Goal: Task Accomplishment & Management: Use online tool/utility

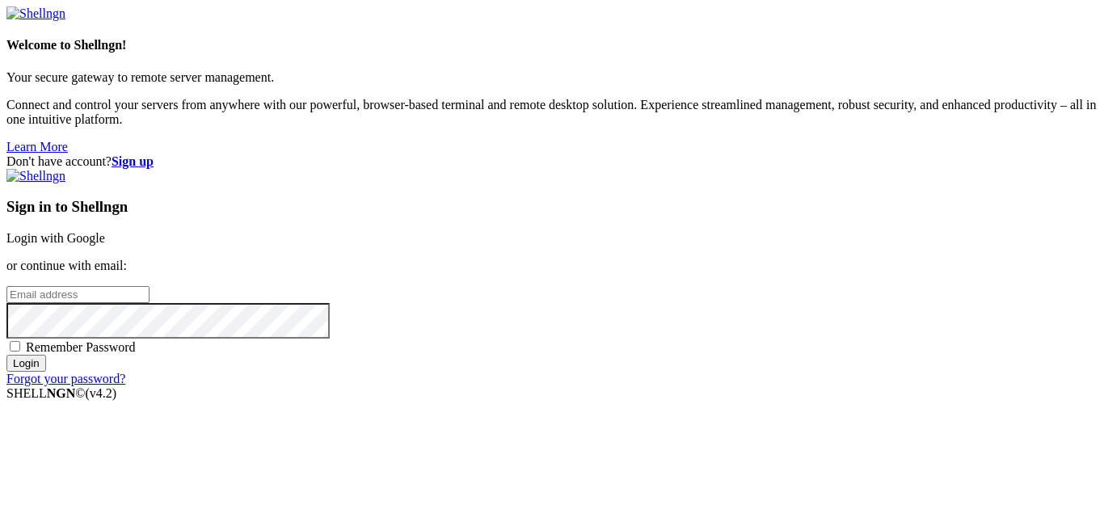
click at [105, 231] on link "Login with Google" at bounding box center [55, 238] width 99 height 14
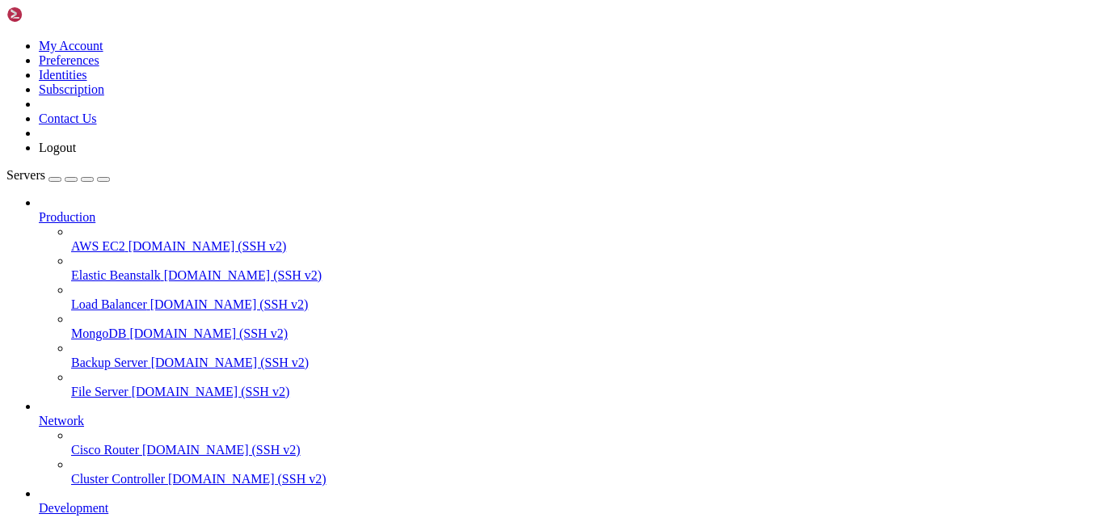
type input "/var/www/digitalinvoicing/src/digital-invoice-v1"
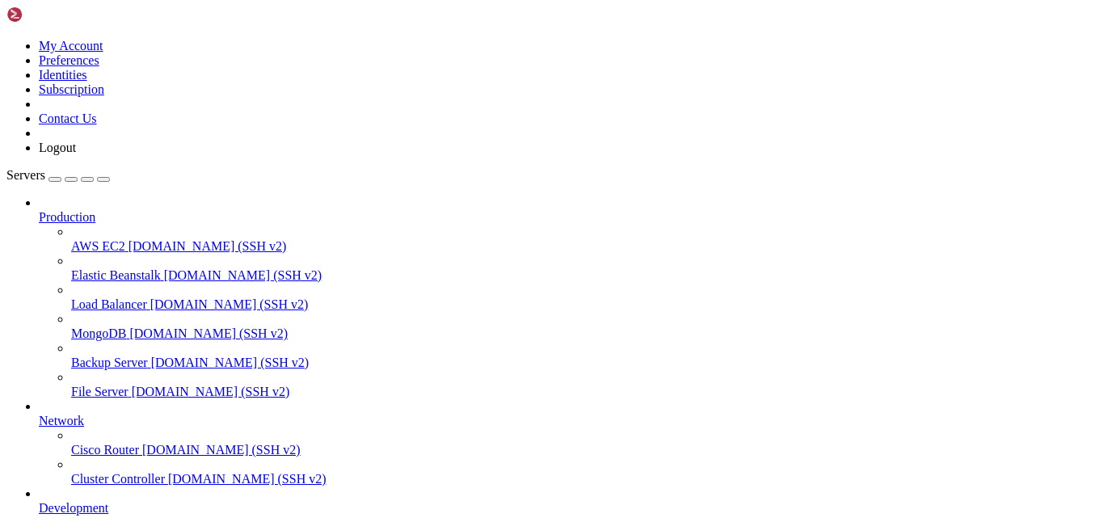
type textarea "};"
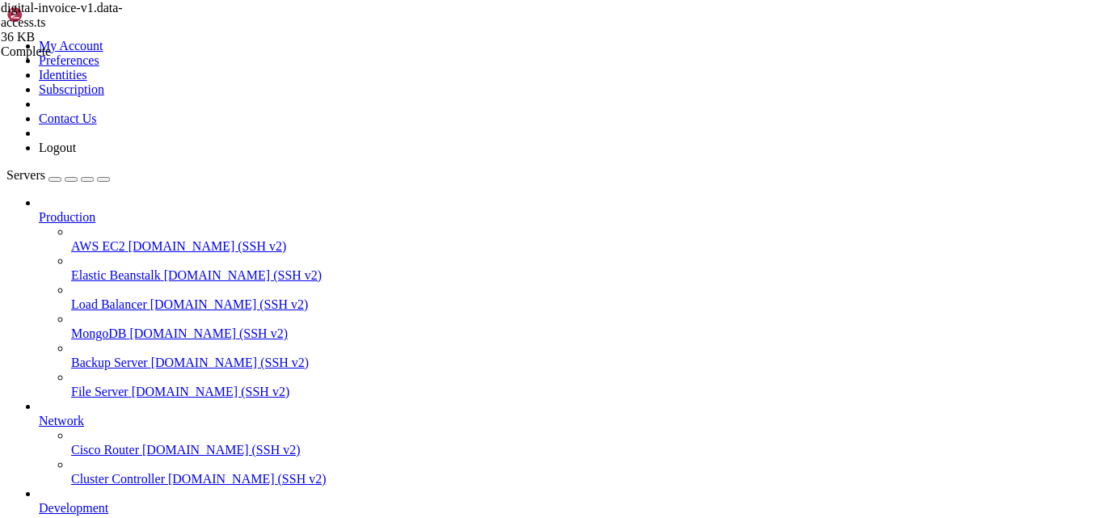
scroll to position [53, 0]
drag, startPoint x: 279, startPoint y: 472, endPoint x: 192, endPoint y: 230, distance: 257.7
type textarea "const getSellerView = async (req, res) => { try {"
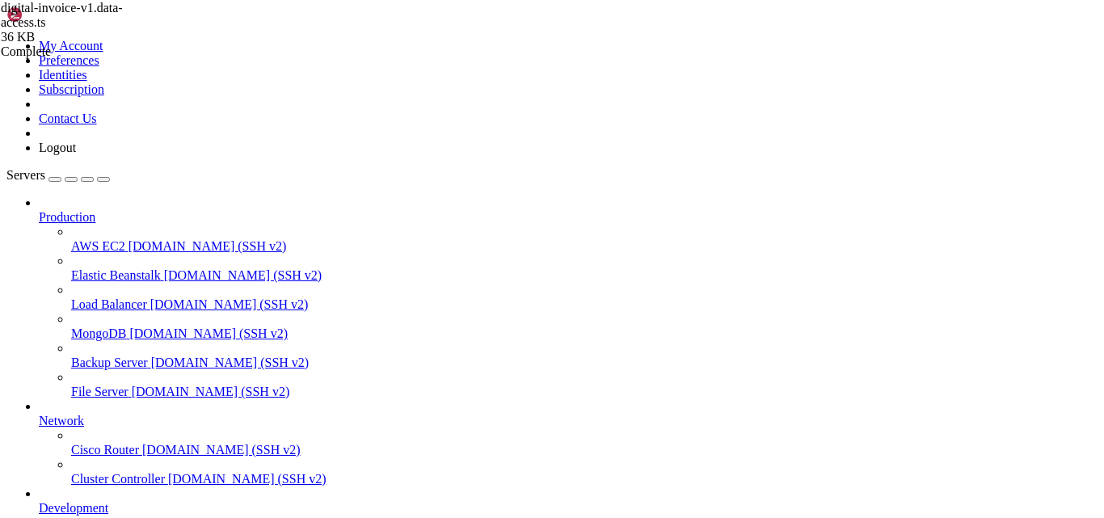
type textarea "// Helper: fetch Bearer token from Company table"
type textarea "const getSaleInvoice = async (req, res) => {"
type textarea "const query = `select * from vSeller`;"
type textarea "const getSellerView = async (req, res) => {"
type textarea "const query = `select * from vCompany`;"
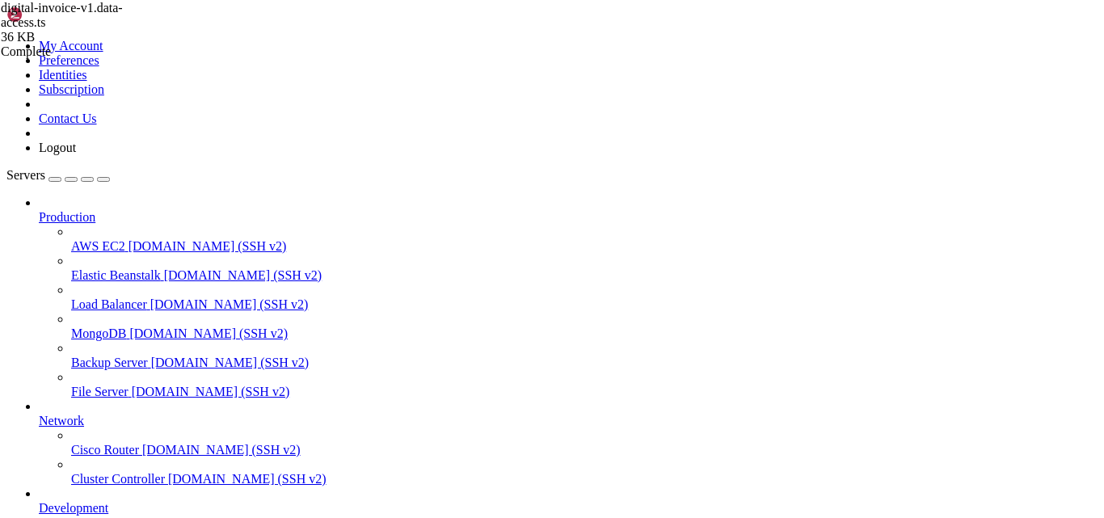
type textarea "const getCompanyView = async (req, res) => {"
type textarea "import mssql from 'mssql';"
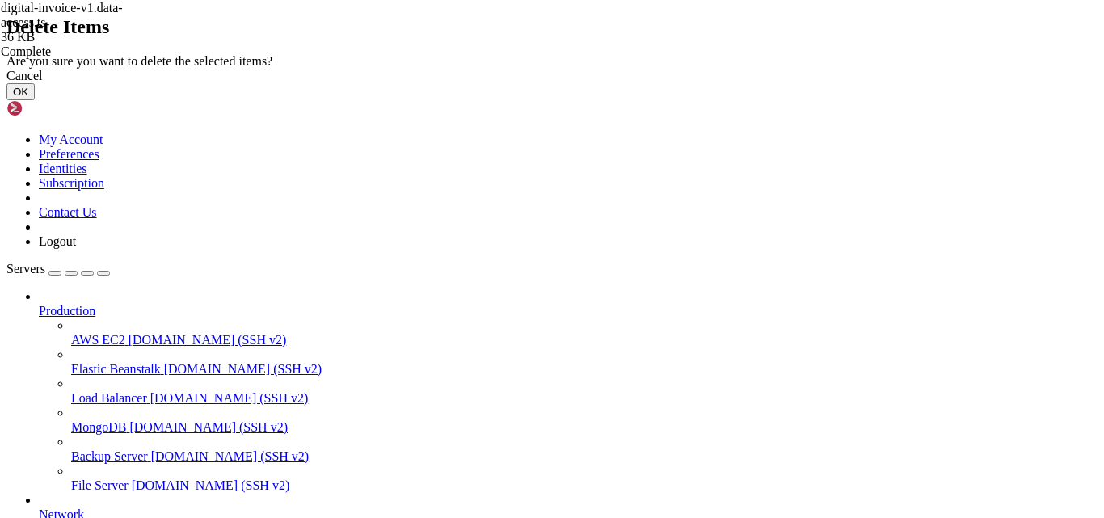
click at [735, 100] on div "Cancel OK" at bounding box center [551, 85] width 1091 height 32
click at [35, 100] on button "OK" at bounding box center [20, 91] width 28 height 17
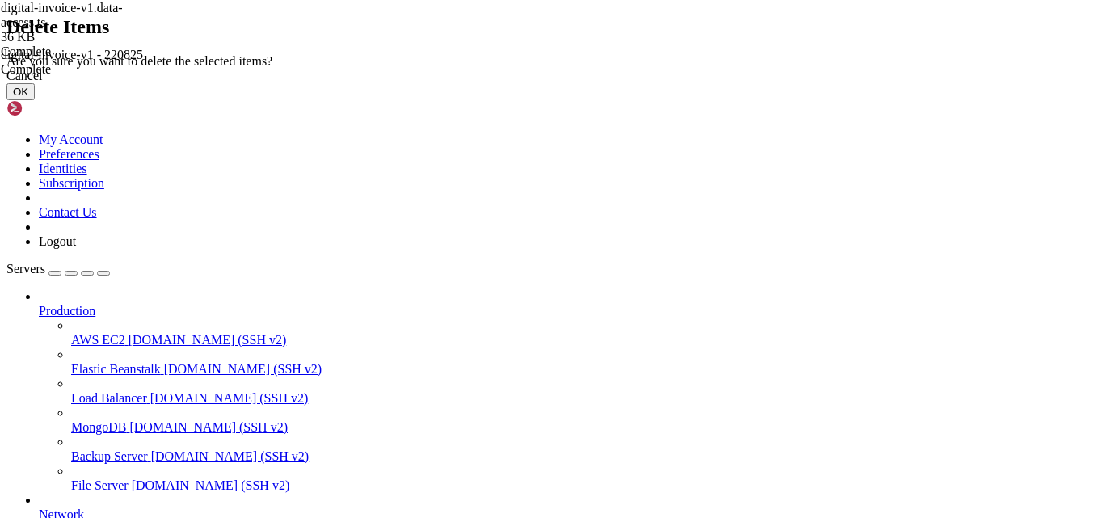
click at [35, 100] on button "OK" at bounding box center [20, 91] width 28 height 17
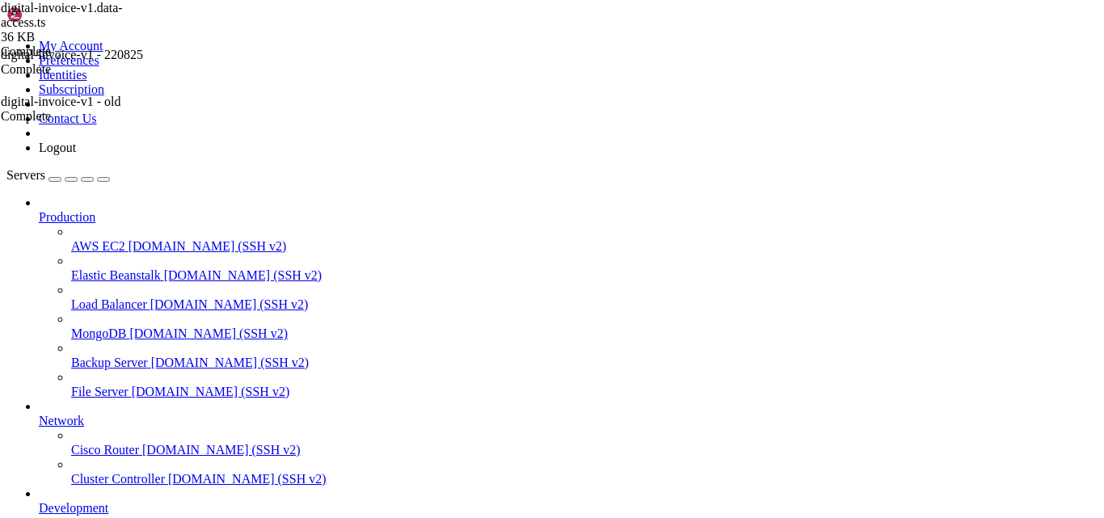
click at [1099, 315] on div "digital-invoice-v1.data-access.ts 36 KB Complete digital-invoice-v1 - 220825 Co…" at bounding box center [552, 259] width 1104 height 518
type input "/var/www/digitalinvoicing/src/change-password"
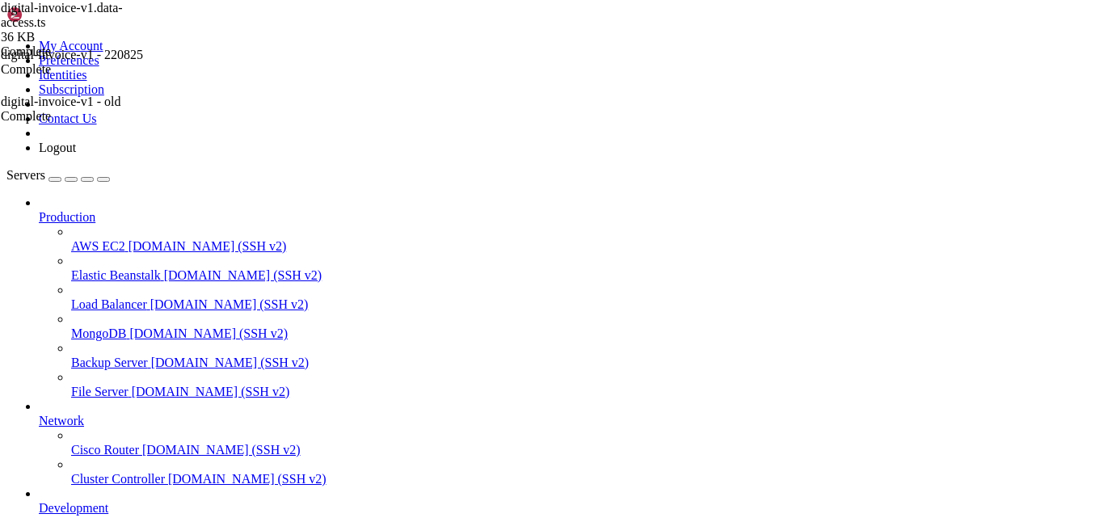
scroll to position [0, 0]
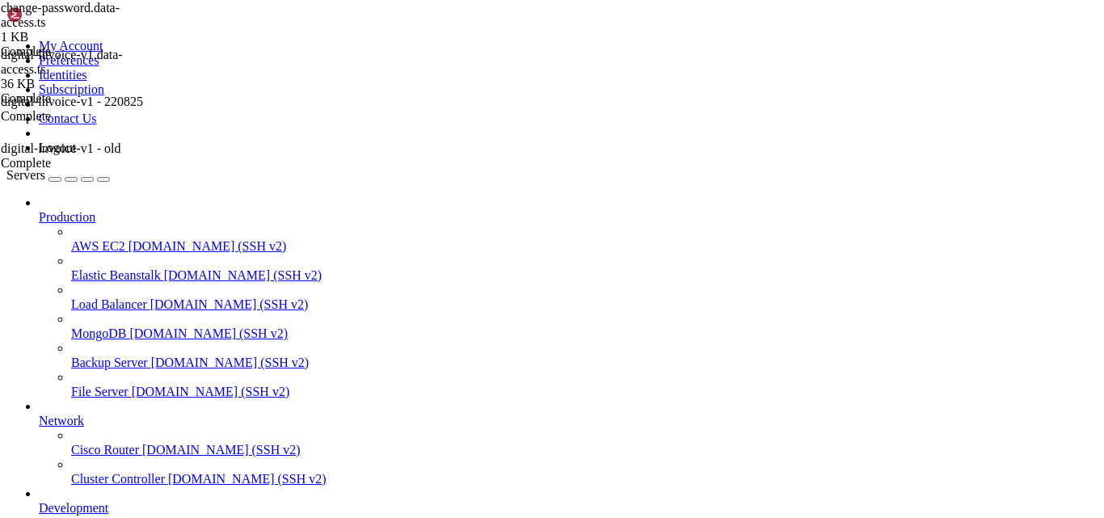
scroll to position [0, 11]
type textarea "import bcrypt from 'bcryptjs';"
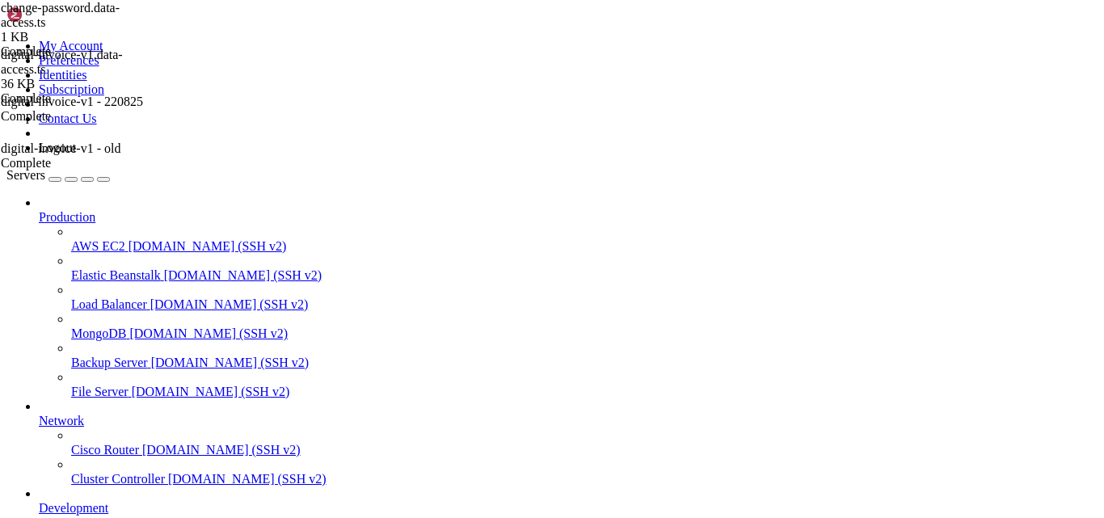
click at [986, 447] on div "digital-invoice-v1.data-access.ts 36 KB Complete digital-invoice-v1 - 220825 Co…" at bounding box center [552, 259] width 1104 height 518
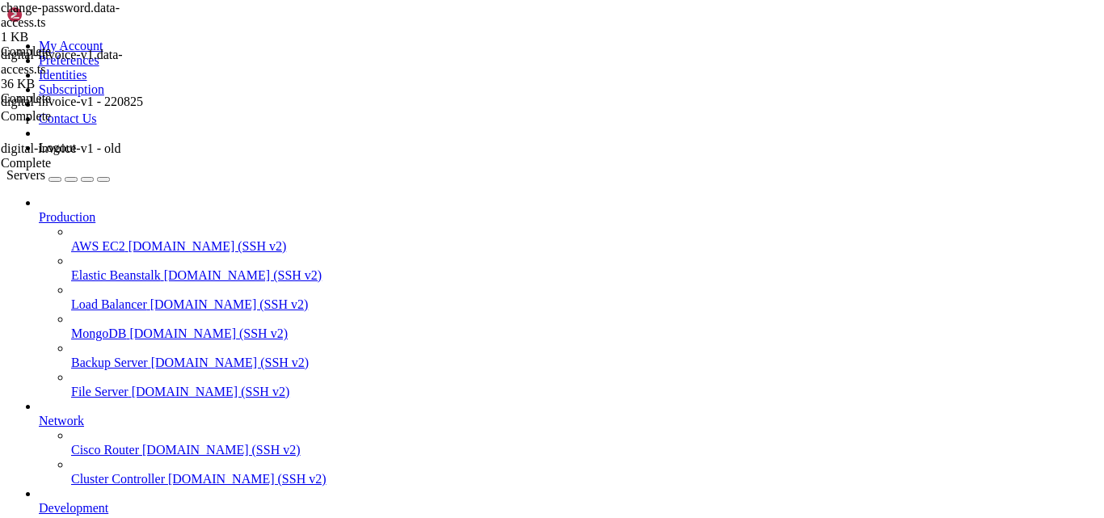
type input "/var/www/digitalinvoicing/src/security"
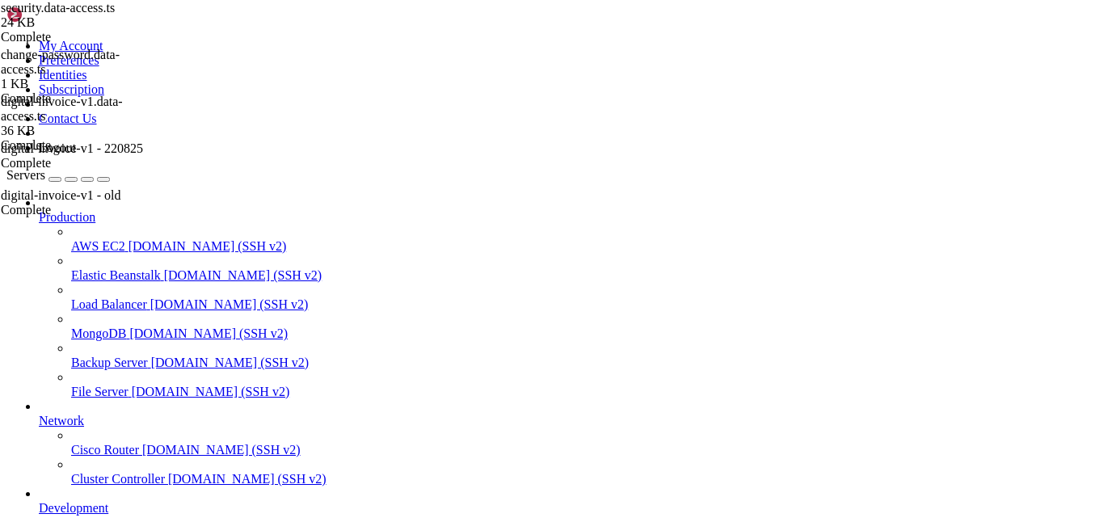
type textarea "const osApi = async (req, res) => {"
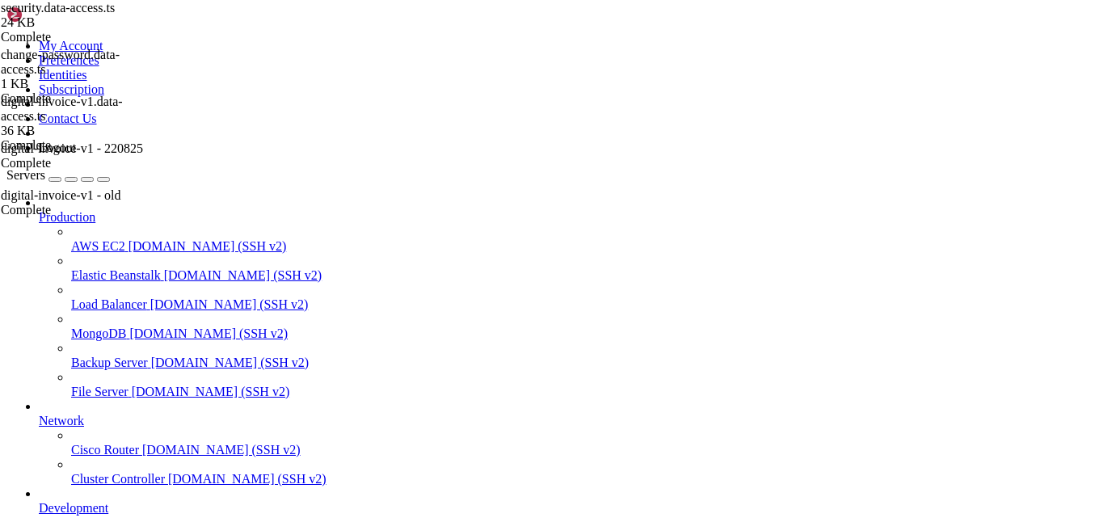
scroll to position [298, 0]
type input "/var/www/digitalinvoicing/src/users"
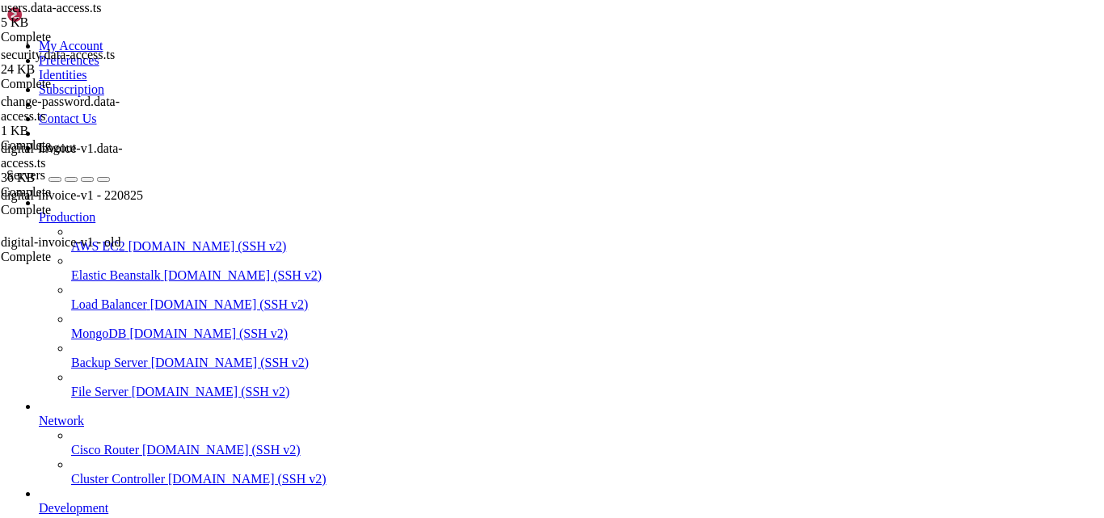
type textarea "import bcrypt from 'bcryptjs';"
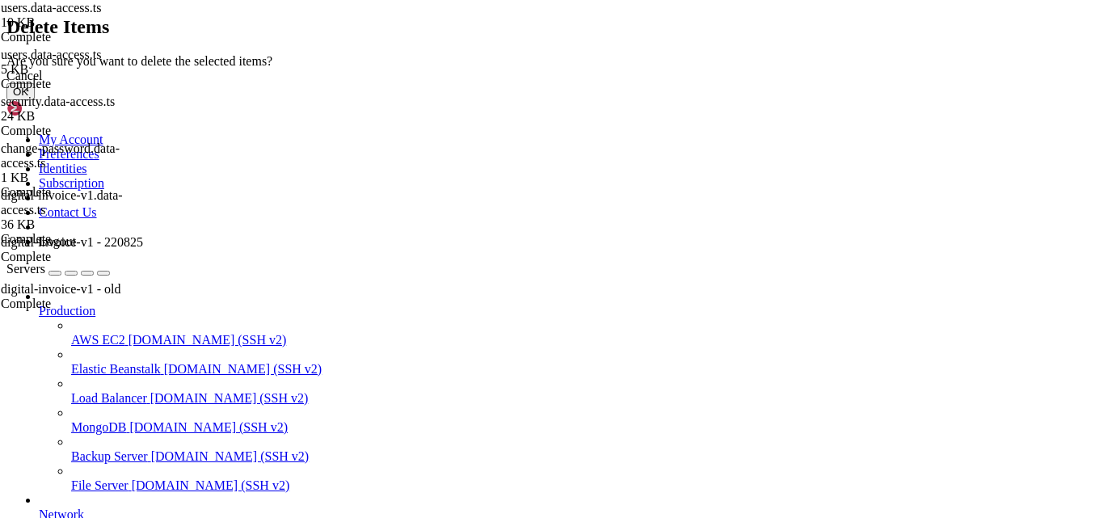
click at [35, 100] on button "OK" at bounding box center [20, 91] width 28 height 17
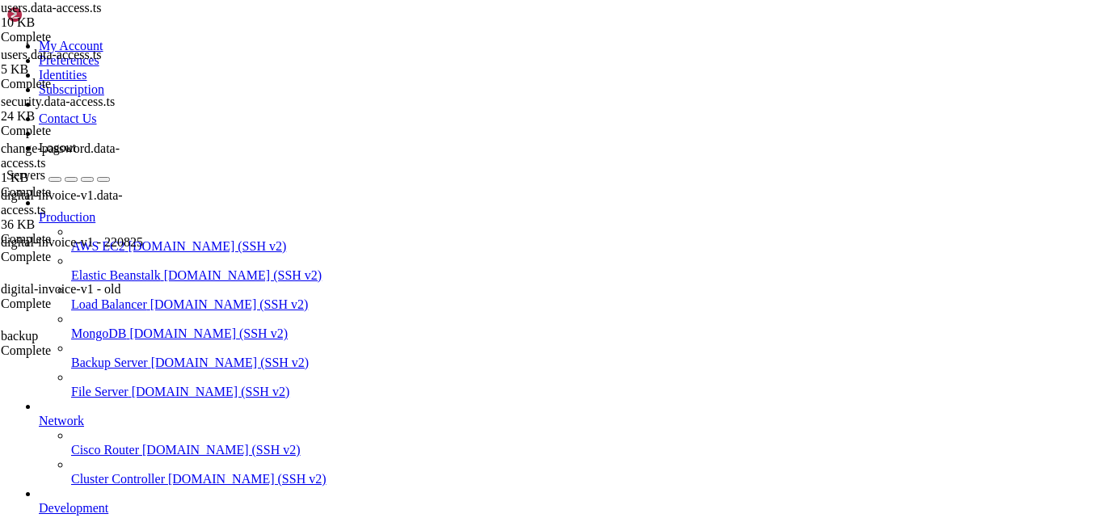
type input "/var/www/digitalinvoicing/src/security"
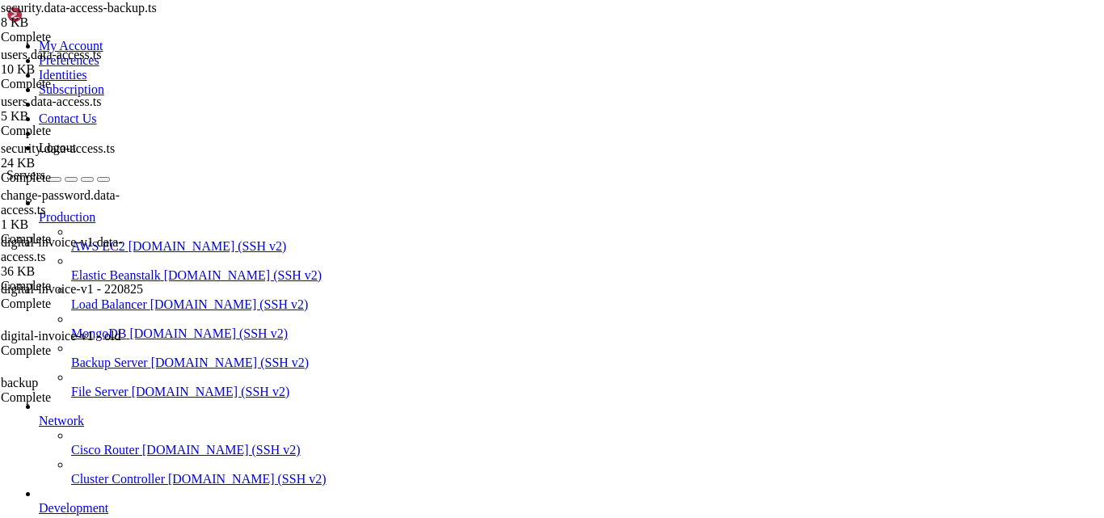
type textarea "import mssql from 'mssql';"
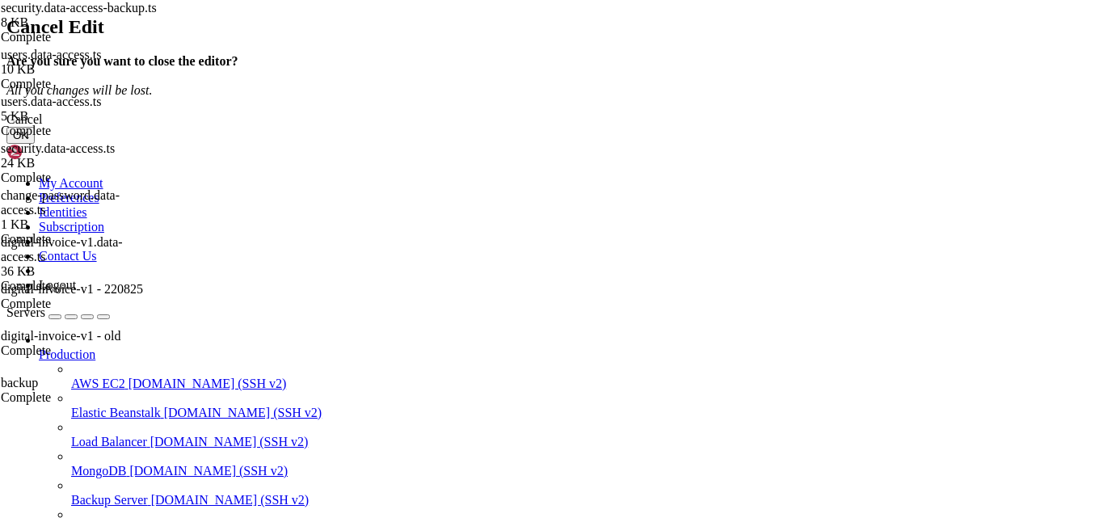
click at [35, 144] on button "OK" at bounding box center [20, 135] width 28 height 17
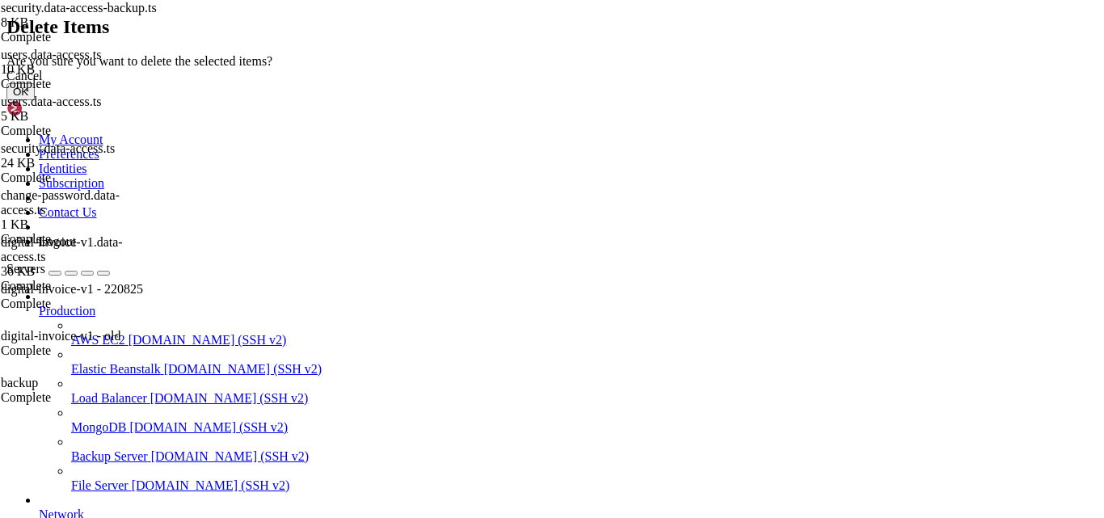
click at [35, 100] on button "OK" at bounding box center [20, 91] width 28 height 17
